Goal: Check status: Check status

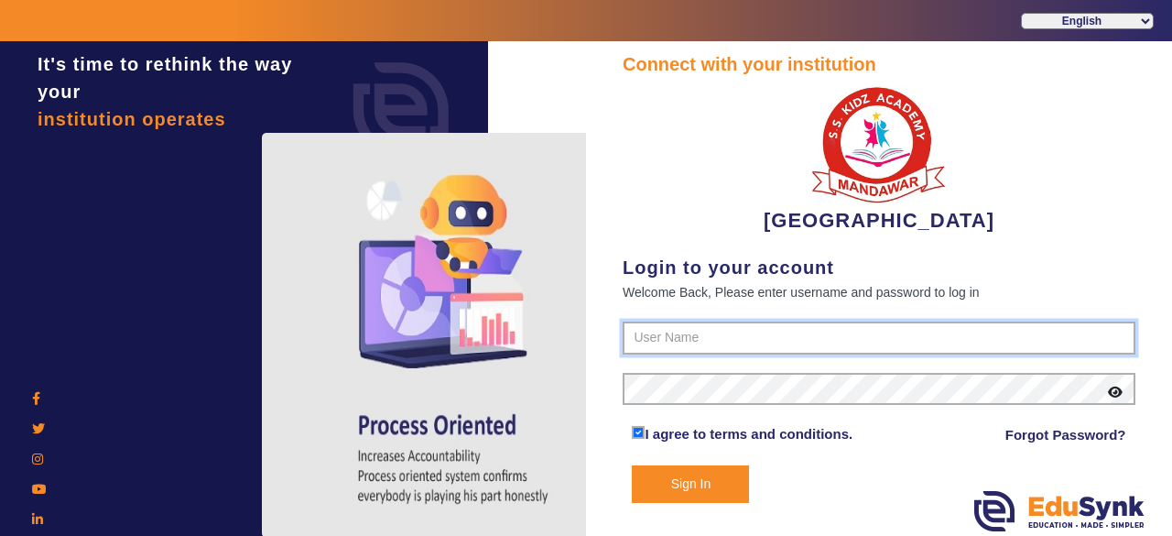
click at [727, 337] on input "text" at bounding box center [879, 337] width 513 height 33
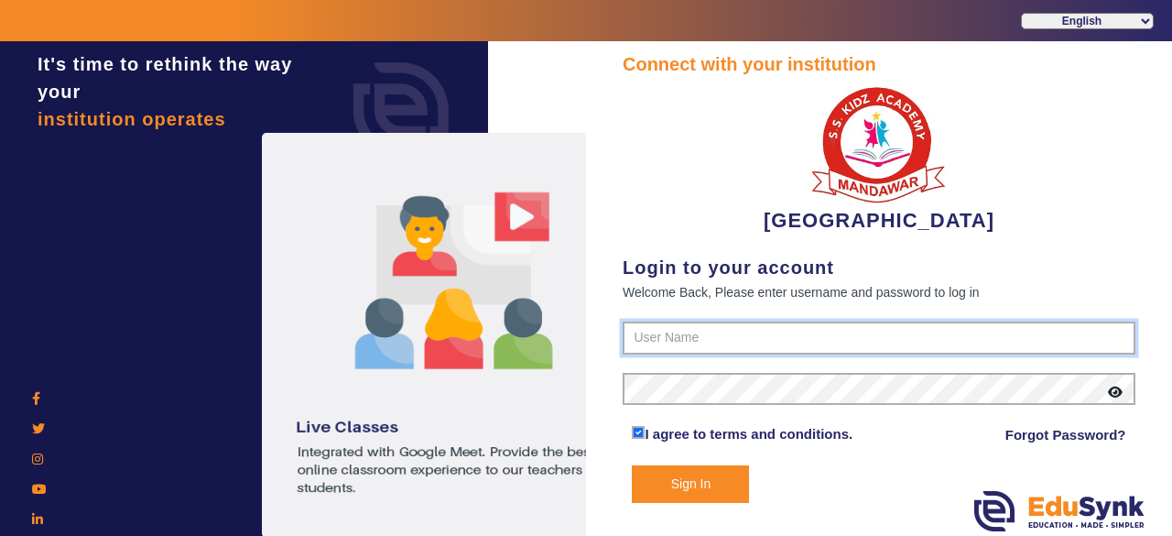
click at [727, 337] on input "text" at bounding box center [879, 337] width 513 height 33
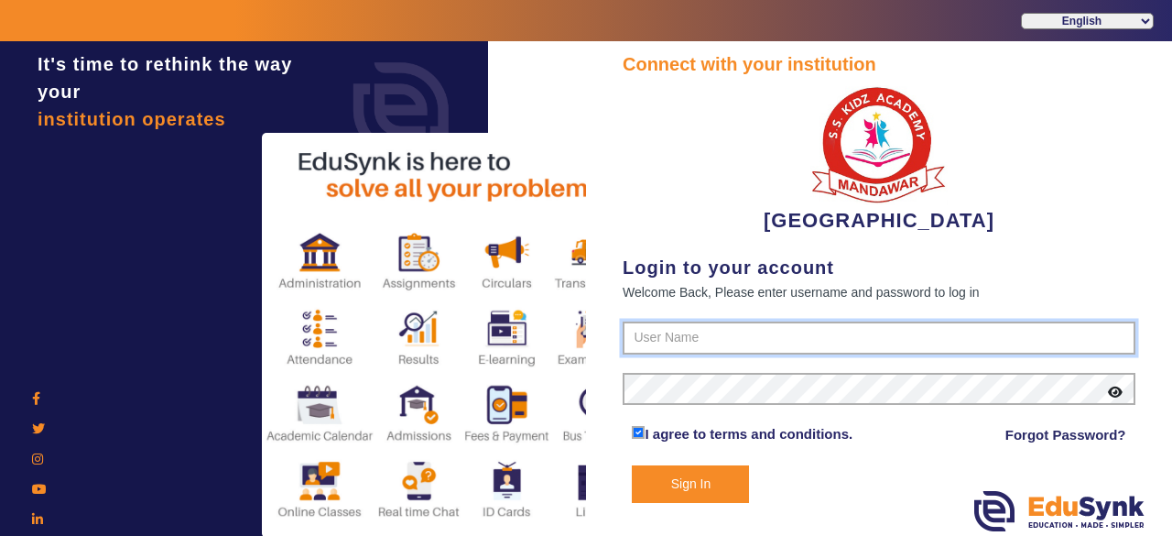
paste input "9928895959"
type input "9928895959"
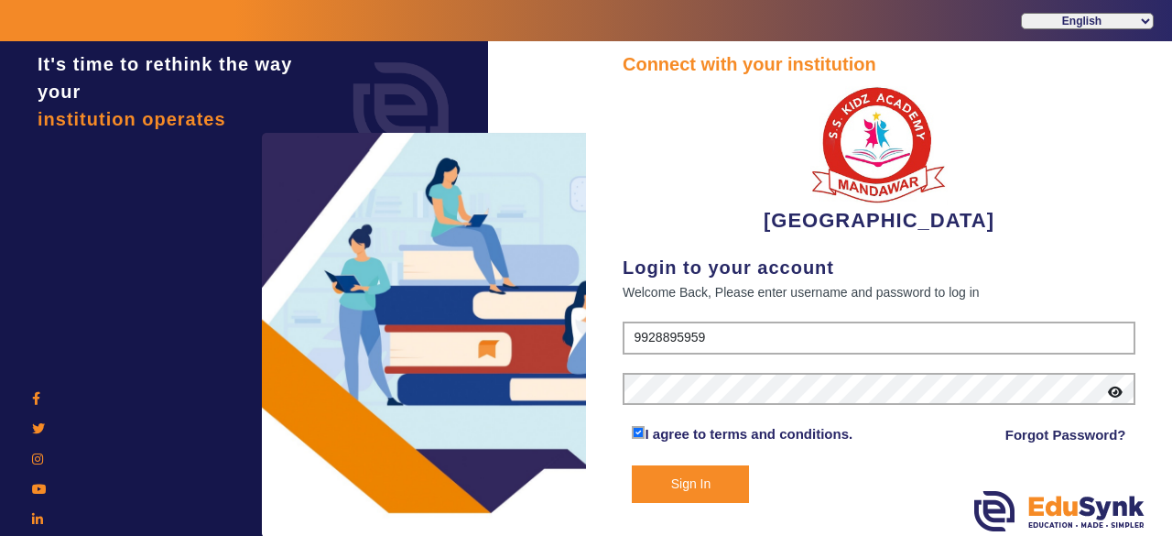
click at [681, 484] on button "Sign In" at bounding box center [690, 484] width 117 height 38
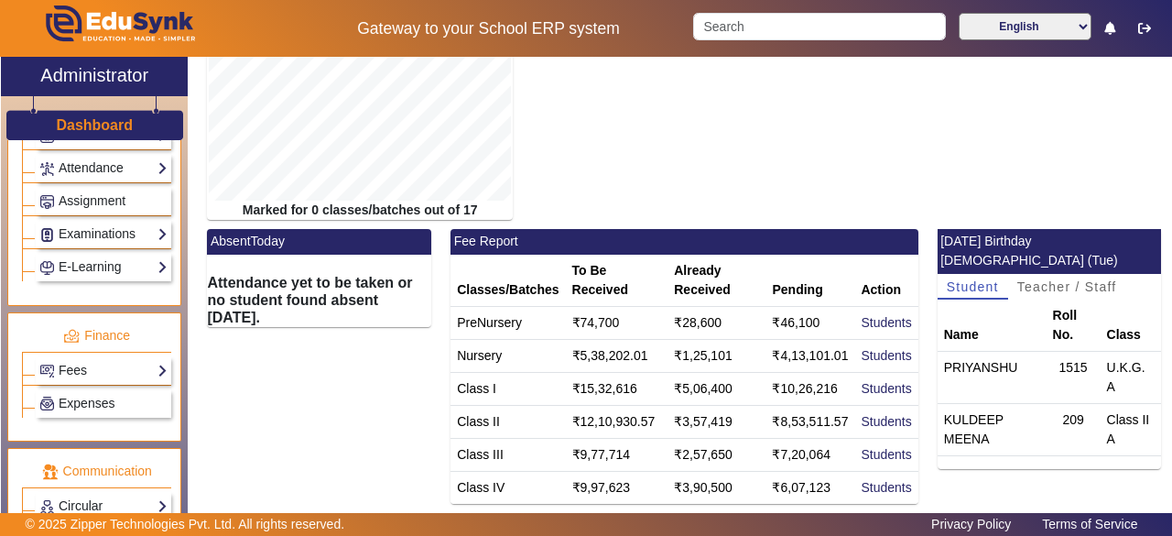
scroll to position [916, 0]
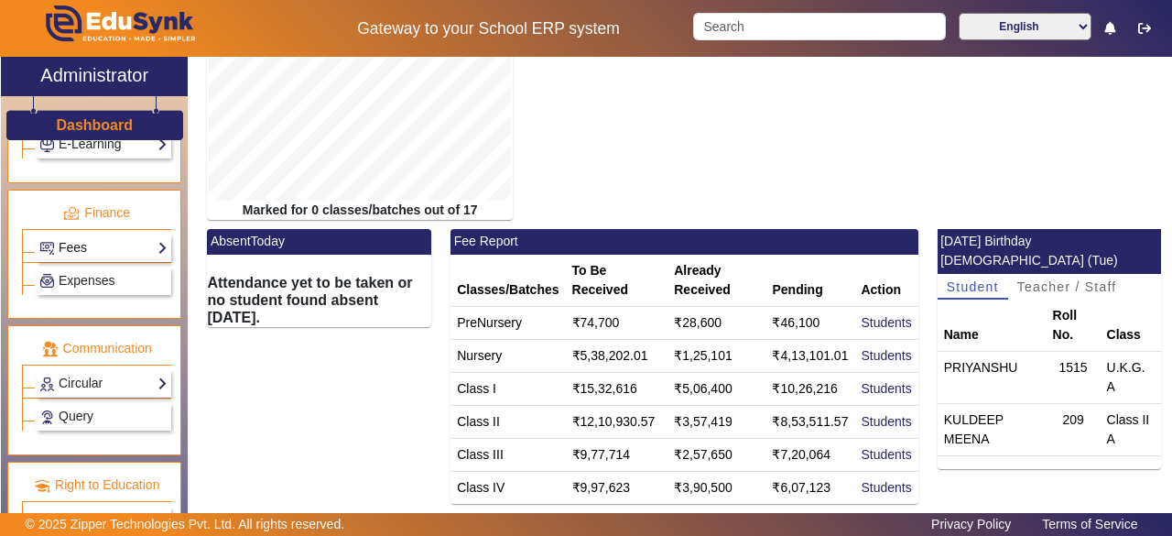
click at [92, 237] on link "Fees" at bounding box center [103, 247] width 128 height 21
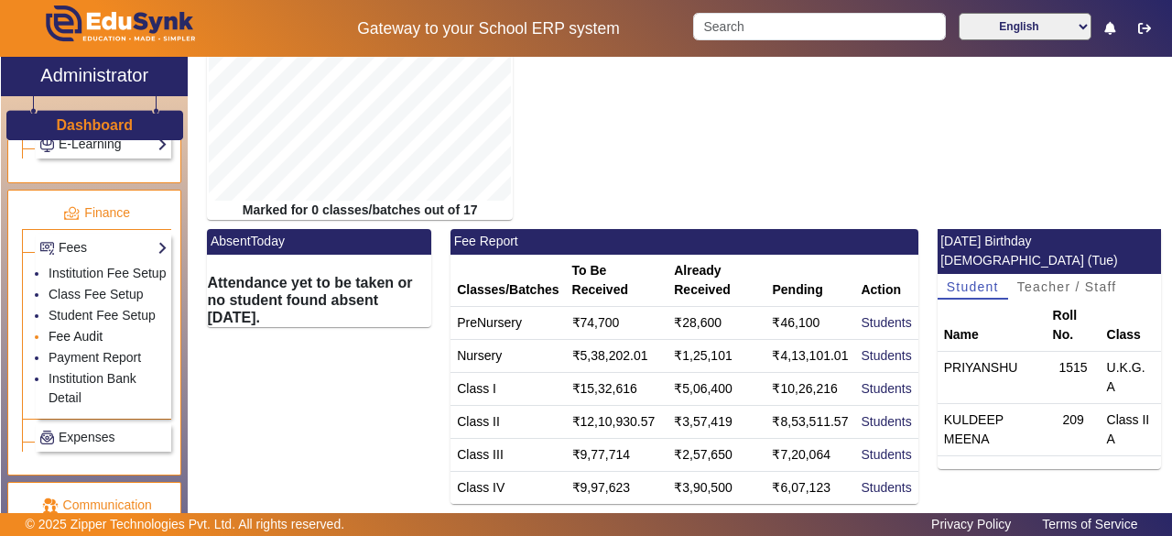
click at [77, 342] on link "Fee Audit" at bounding box center [76, 336] width 54 height 15
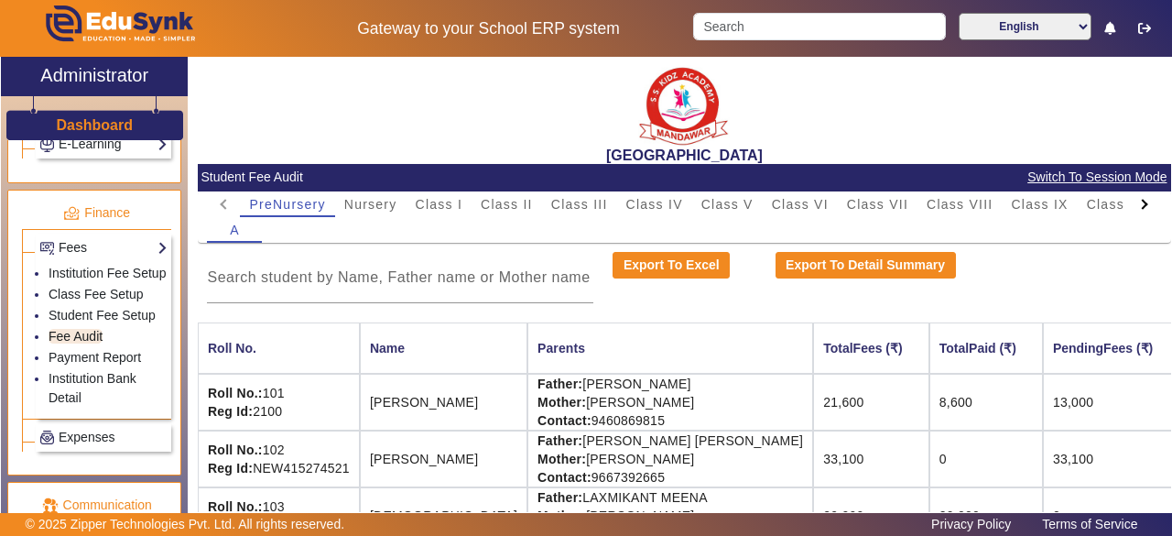
scroll to position [48, 0]
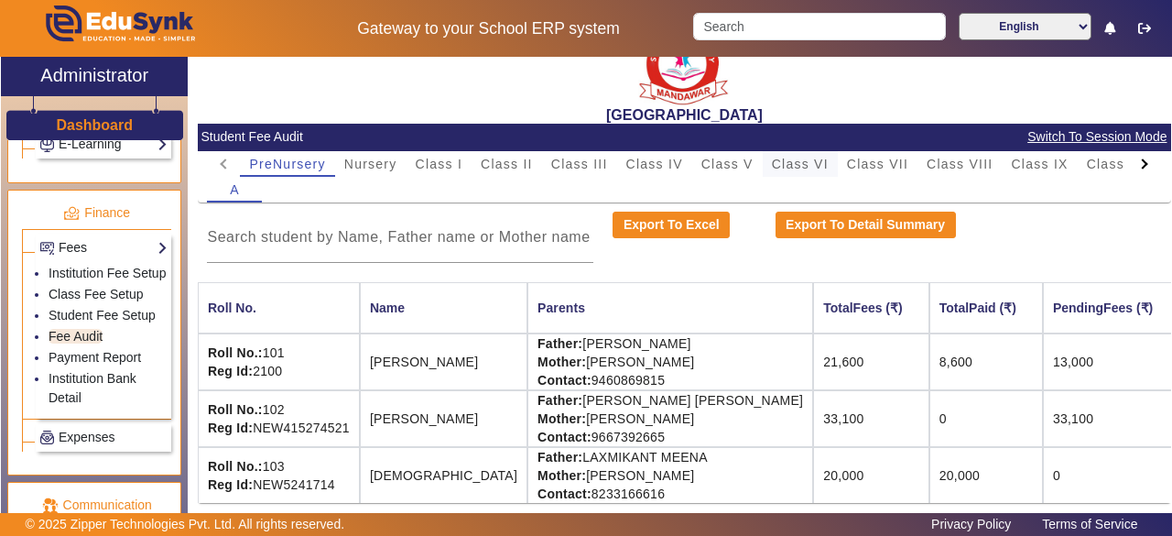
click at [786, 157] on span "Class VI" at bounding box center [800, 163] width 57 height 13
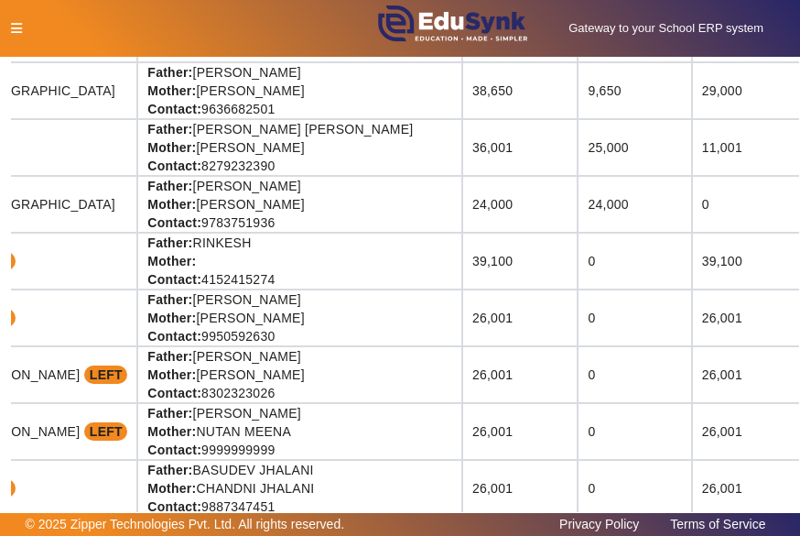
scroll to position [1650, 316]
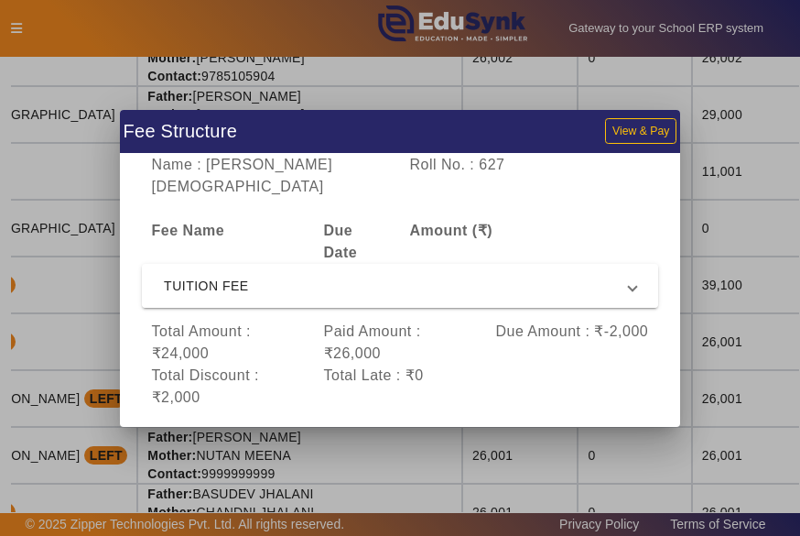
click at [574, 275] on span "TUITION FEE" at bounding box center [396, 286] width 465 height 22
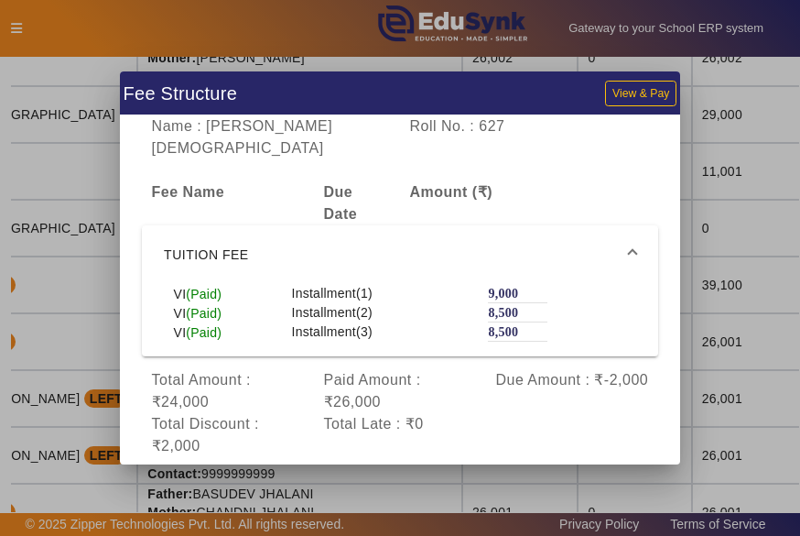
click at [711, 253] on div at bounding box center [400, 268] width 800 height 536
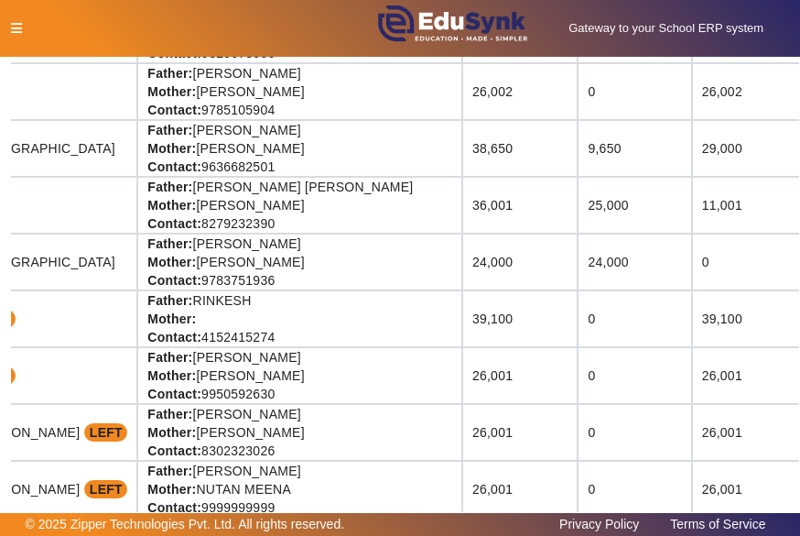
scroll to position [1588, 316]
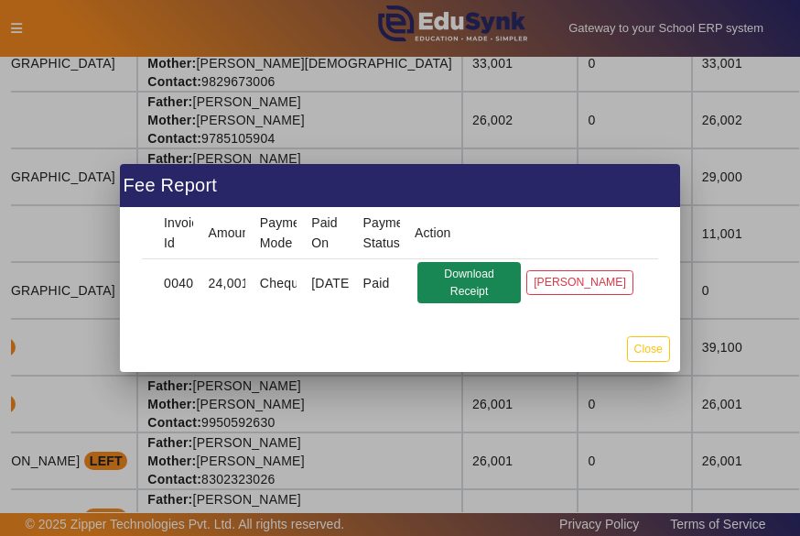
click at [468, 277] on button "Download Receipt" at bounding box center [468, 283] width 103 height 42
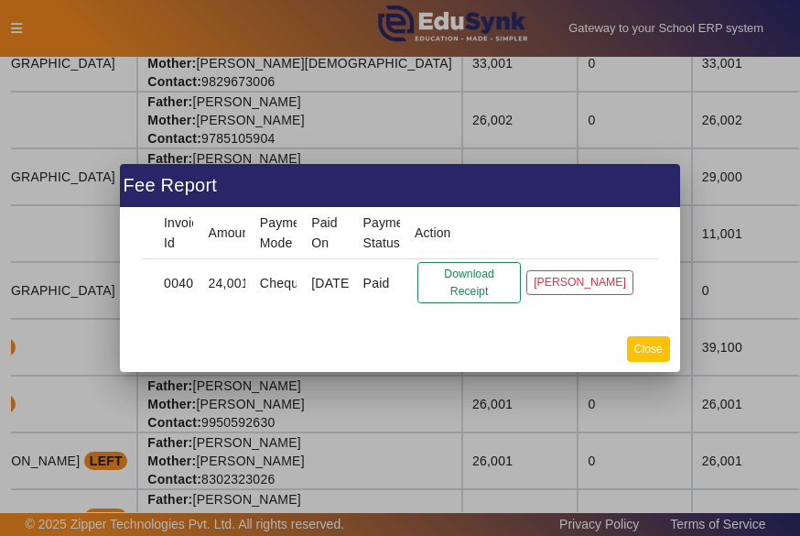
click at [648, 352] on button "Close" at bounding box center [648, 348] width 43 height 25
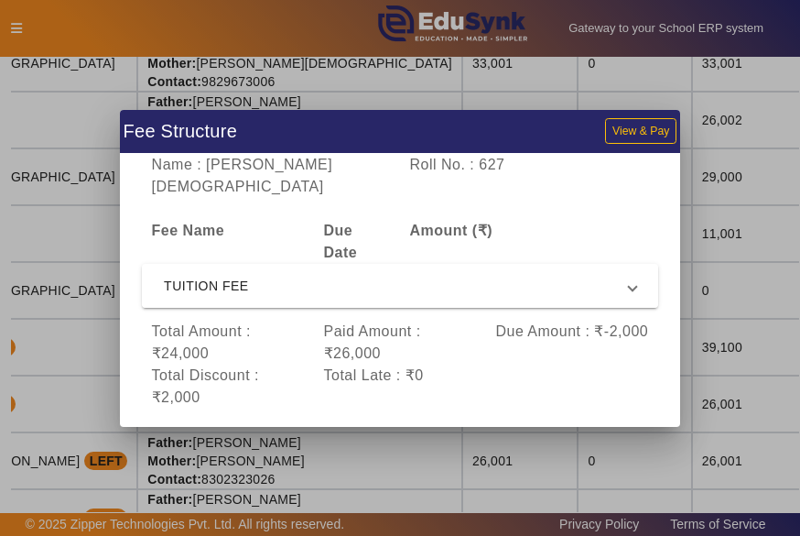
click at [599, 277] on span "TUITION FEE" at bounding box center [396, 286] width 465 height 22
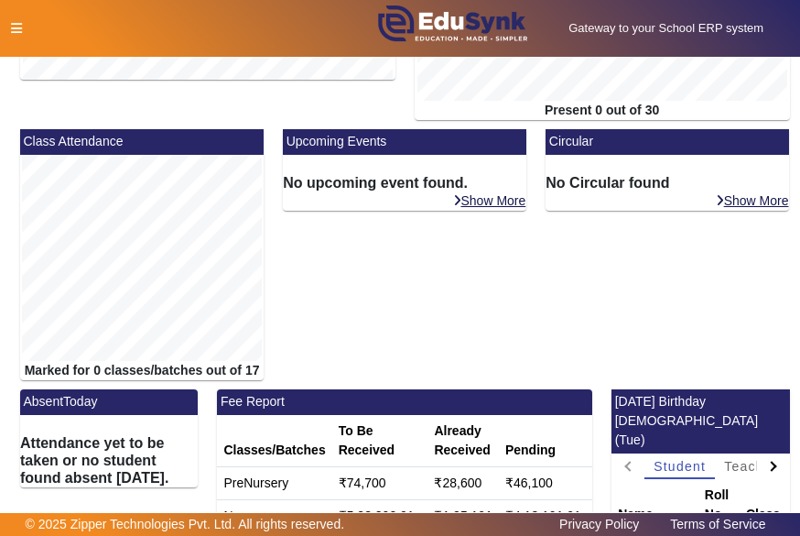
scroll to position [455, 0]
